Goal: Information Seeking & Learning: Learn about a topic

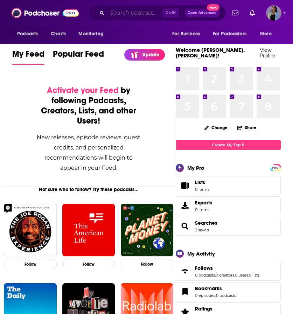
click at [121, 12] on input "Search podcasts, credits, & more..." at bounding box center [134, 12] width 55 height 11
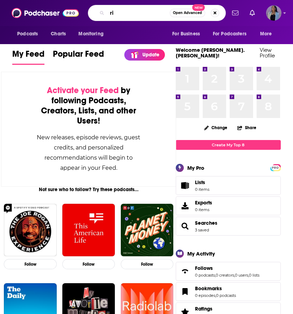
type input "r"
type input "[PERSON_NAME]"
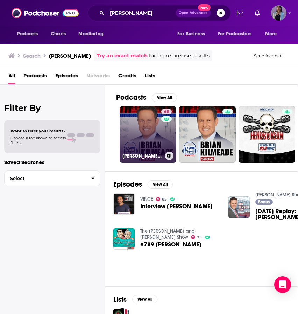
click at [147, 122] on link "68 [PERSON_NAME] Show" at bounding box center [148, 134] width 57 height 57
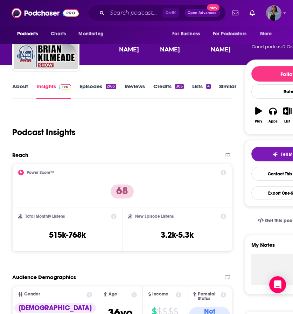
scroll to position [84, 0]
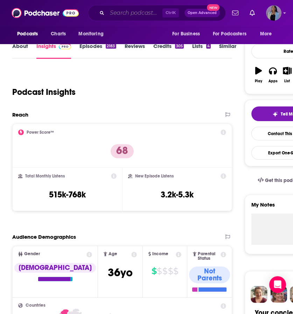
click at [115, 14] on input "Search podcasts, credits, & more..." at bounding box center [134, 12] width 55 height 11
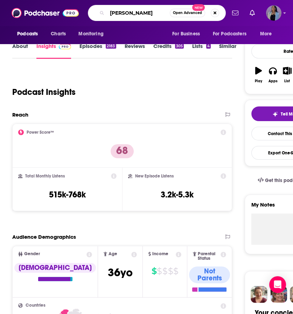
type input "[PERSON_NAME]"
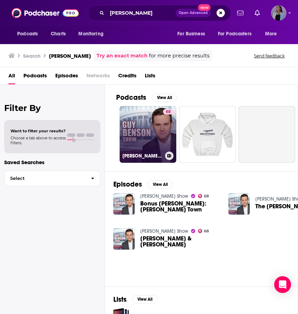
click at [149, 134] on link "68 [PERSON_NAME] Show" at bounding box center [148, 134] width 57 height 57
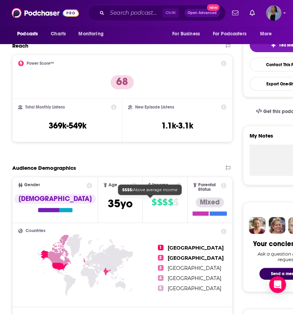
scroll to position [171, 0]
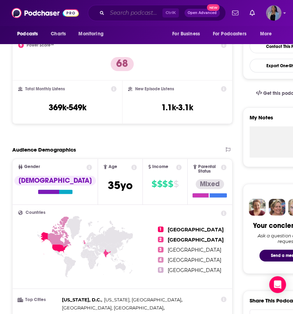
click at [121, 15] on input "Search podcasts, credits, & more..." at bounding box center [134, 12] width 55 height 11
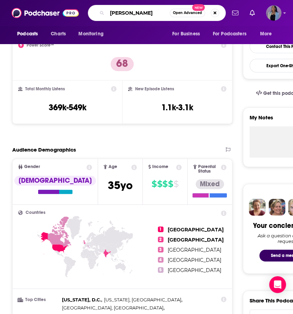
type input "[PERSON_NAME]"
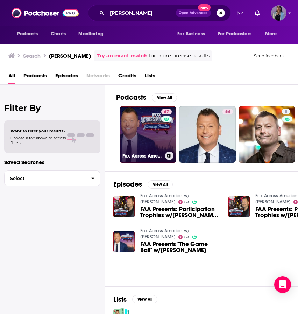
click at [139, 127] on link "67 Fox Across America w/ [PERSON_NAME]" at bounding box center [148, 134] width 57 height 57
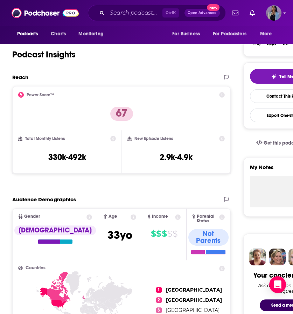
scroll to position [139, 0]
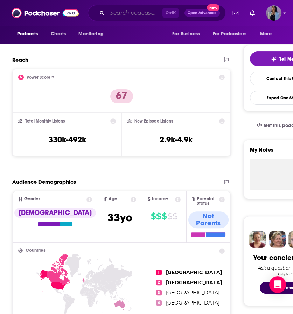
click at [123, 9] on input "Search podcasts, credits, & more..." at bounding box center [134, 12] width 55 height 11
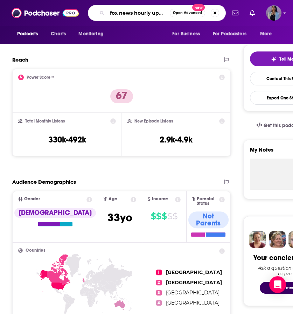
type input "fox news hourly update"
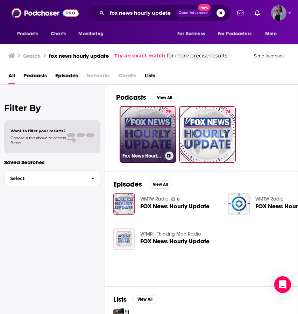
click at [142, 127] on link "79 Fox News Hourly Update" at bounding box center [148, 134] width 57 height 57
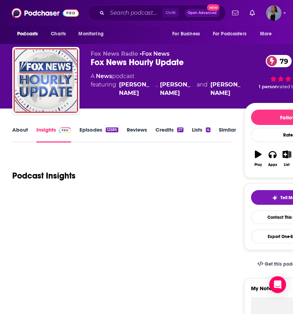
scroll to position [96, 0]
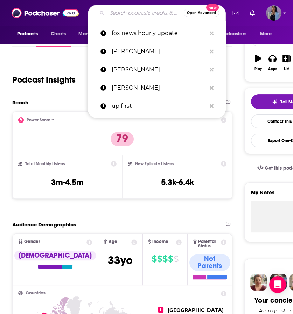
click at [133, 15] on input "Search podcasts, credits, & more..." at bounding box center [145, 12] width 77 height 11
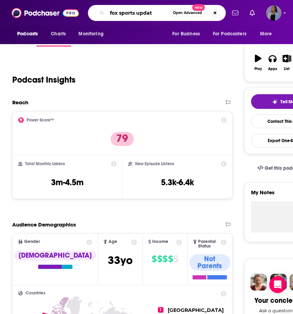
type input "fox sports update"
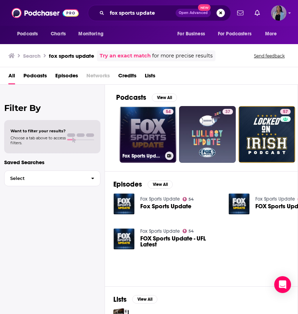
click at [139, 136] on link "54 Fox Sports Update" at bounding box center [148, 134] width 57 height 57
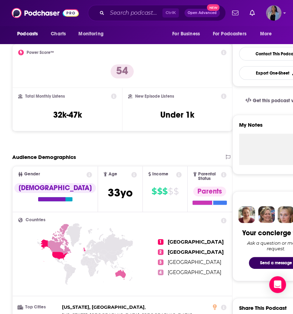
scroll to position [164, 0]
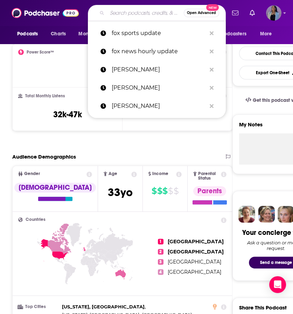
click at [117, 16] on input "Search podcasts, credits, & more..." at bounding box center [145, 12] width 77 height 11
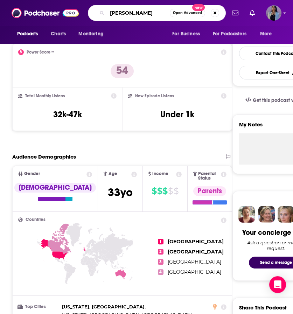
type input "[PERSON_NAME]"
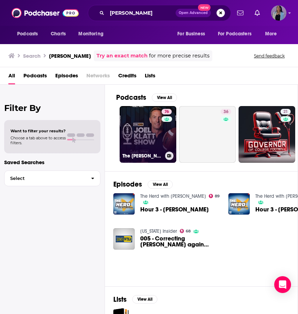
click at [154, 127] on link "76 The [PERSON_NAME] Show: A College Football Podcast" at bounding box center [148, 134] width 57 height 57
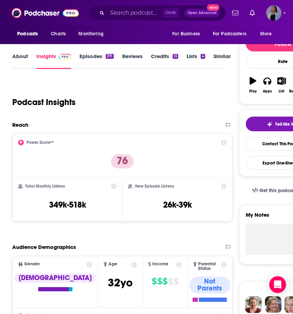
scroll to position [83, 0]
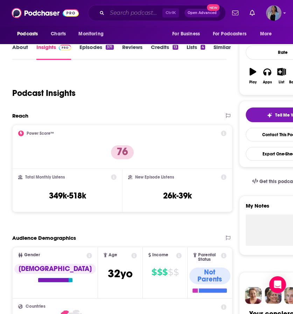
click at [135, 12] on input "Search podcasts, credits, & more..." at bounding box center [134, 12] width 55 height 11
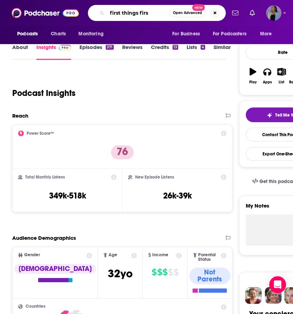
type input "first things first"
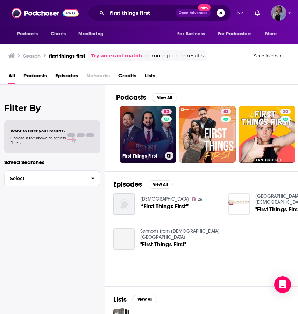
click at [132, 116] on link "82 First Things First" at bounding box center [148, 134] width 57 height 57
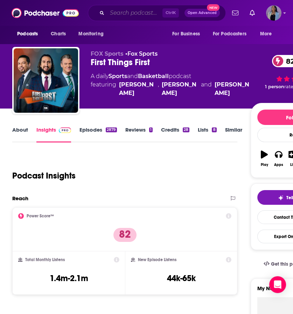
click at [136, 13] on input "Search podcasts, credits, & more..." at bounding box center [134, 12] width 55 height 11
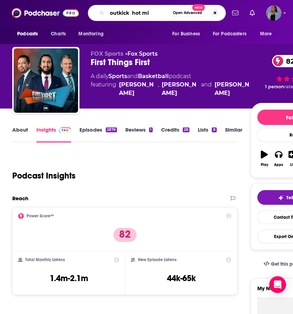
type input "outkick hot mic"
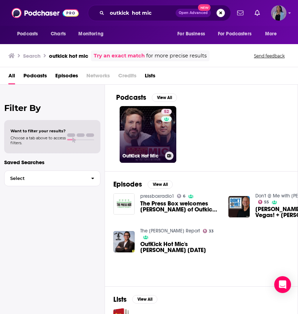
click at [154, 122] on link "52 OutKick Hot Mic" at bounding box center [148, 134] width 57 height 57
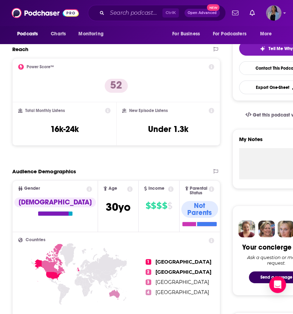
scroll to position [154, 0]
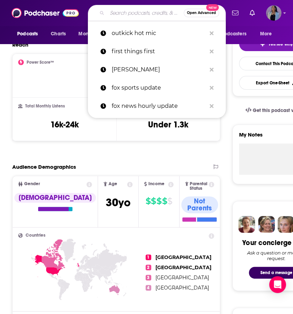
click at [130, 10] on input "Search podcasts, credits, & more..." at bounding box center [145, 12] width 77 height 11
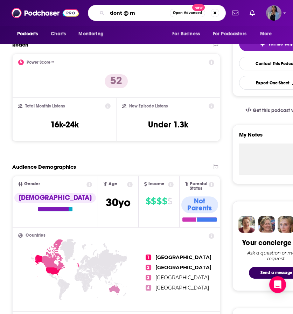
type input "dont @ me"
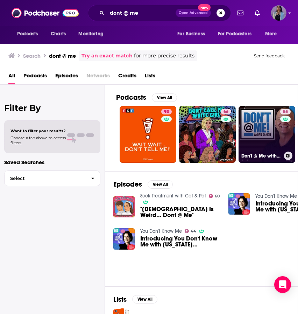
click at [254, 134] on link "55 Don't @ Me with [PERSON_NAME]" at bounding box center [267, 134] width 57 height 57
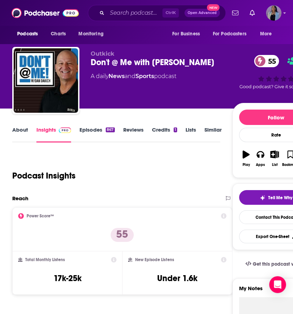
scroll to position [153, 0]
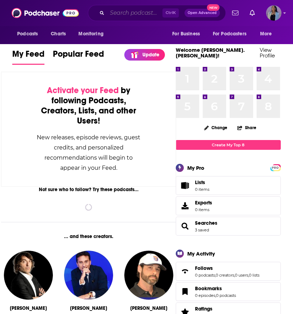
click at [125, 16] on input "Search podcasts, credits, & more..." at bounding box center [134, 12] width 55 height 11
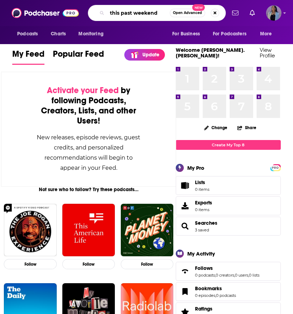
type input "this past weekend"
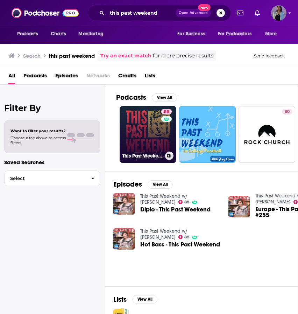
click at [144, 121] on link "88 This Past Weekend w/ Theo Von" at bounding box center [148, 134] width 57 height 57
